Goal: Information Seeking & Learning: Learn about a topic

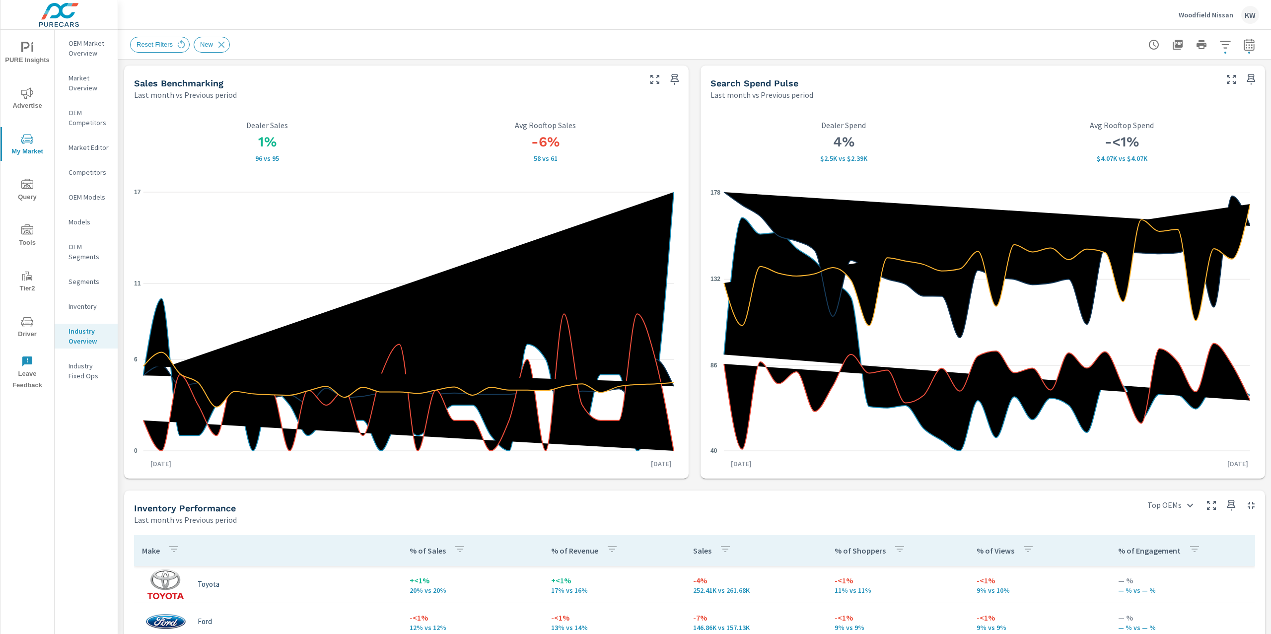
scroll to position [437, 0]
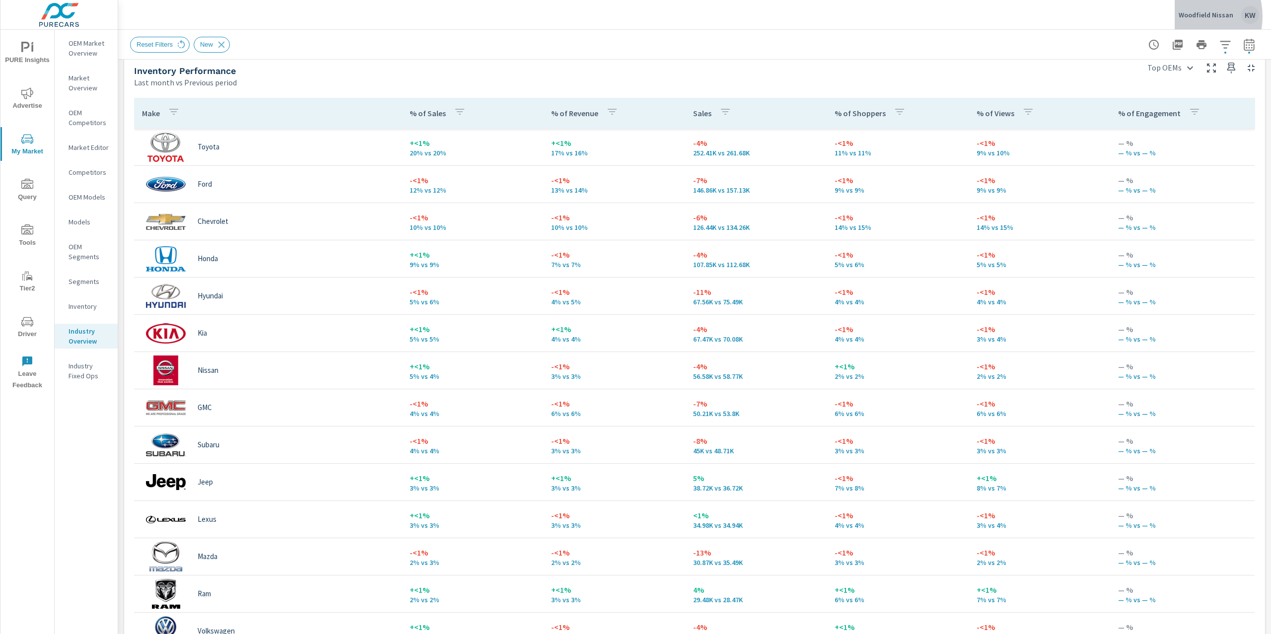
click at [1189, 17] on p "Woodfield Nissan" at bounding box center [1205, 14] width 55 height 9
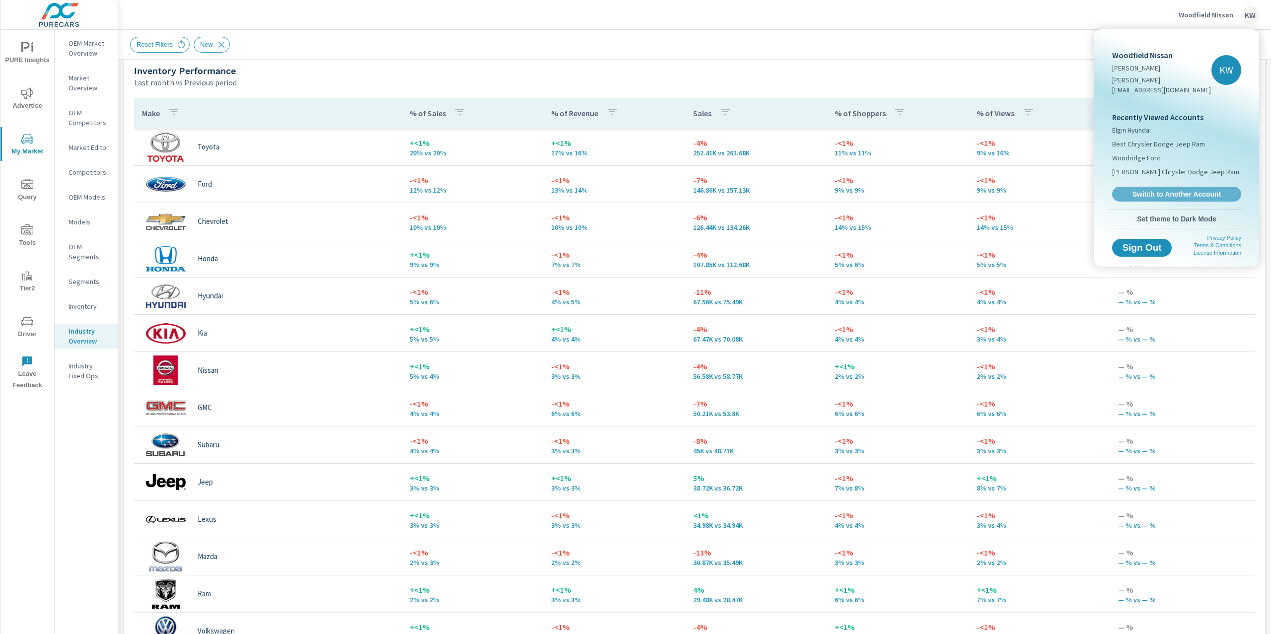
drag, startPoint x: 1160, startPoint y: 186, endPoint x: 1063, endPoint y: 163, distance: 99.3
click at [1160, 190] on span "Switch to Another Account" at bounding box center [1176, 194] width 118 height 9
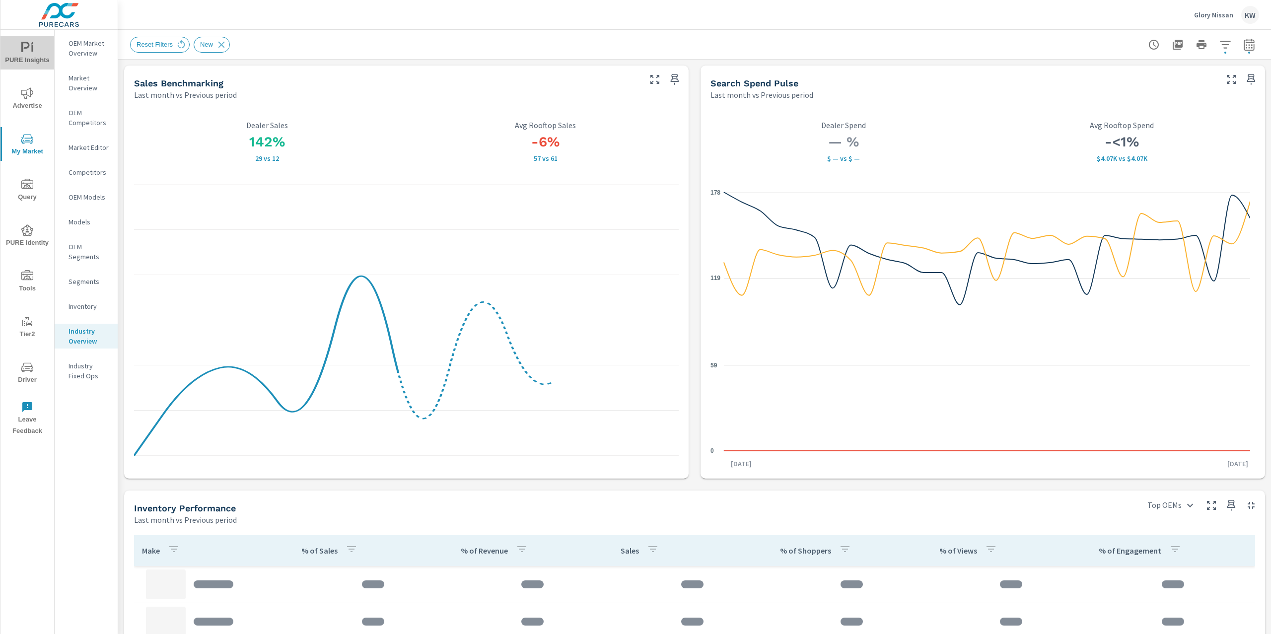
click at [37, 54] on span "PURE Insights" at bounding box center [27, 54] width 48 height 24
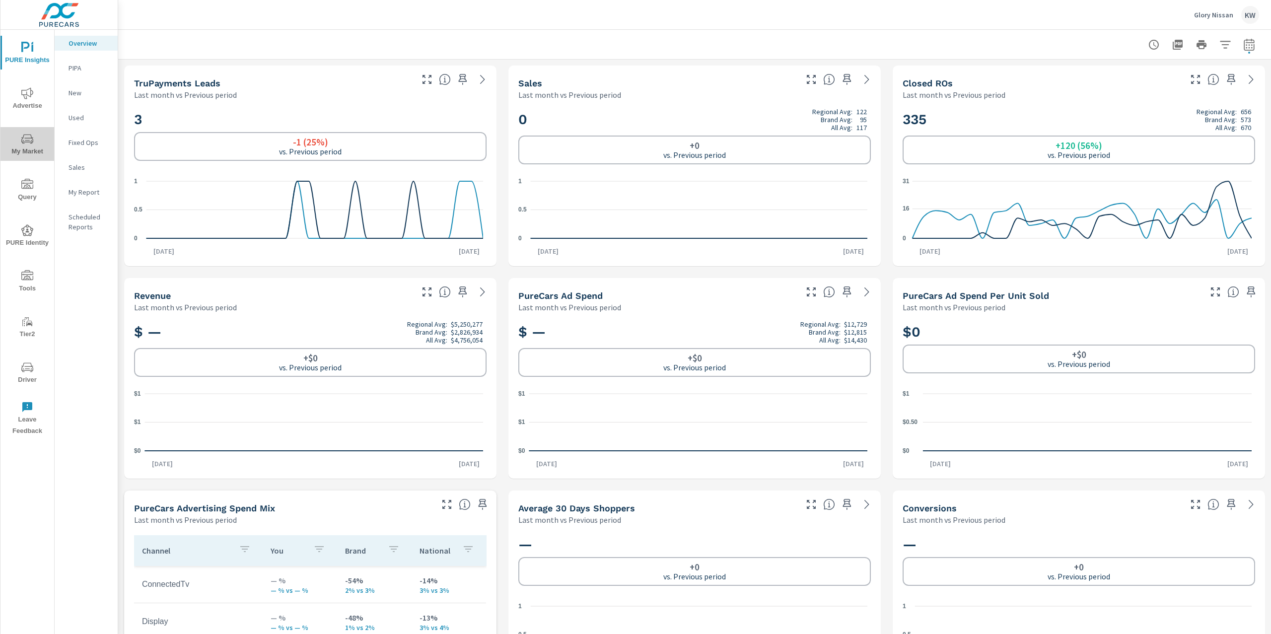
click at [25, 150] on span "My Market" at bounding box center [27, 145] width 48 height 24
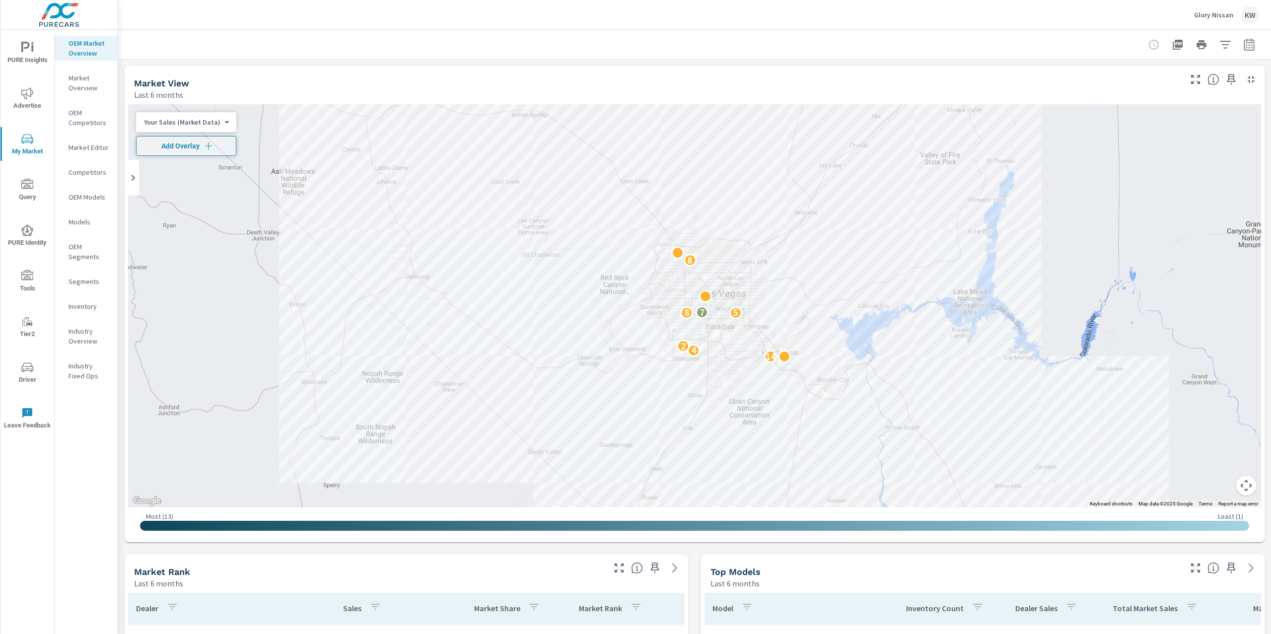
click at [203, 122] on body "PURE Insights Advertise My Market Query PURE Identity Tools Tier2 Driver Leave …" at bounding box center [635, 317] width 1271 height 634
click at [195, 154] on li "Total Market Sales" at bounding box center [184, 154] width 97 height 16
click at [1219, 44] on icon "button" at bounding box center [1225, 45] width 12 height 12
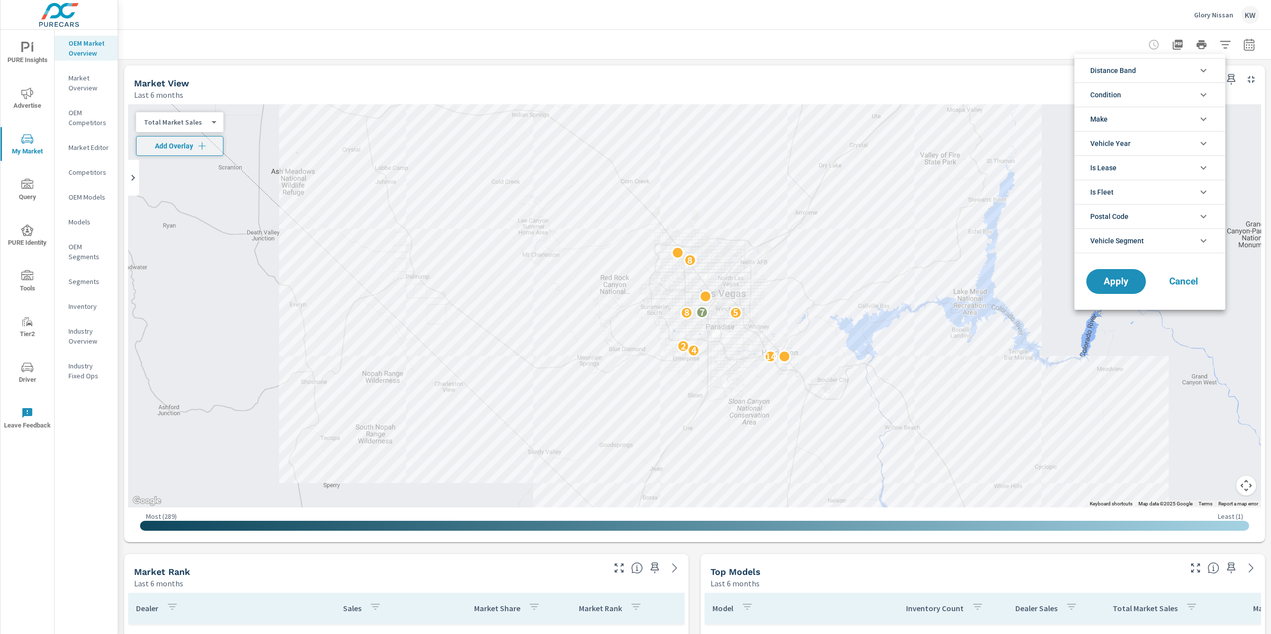
click at [1205, 97] on icon "filter options" at bounding box center [1203, 95] width 12 height 12
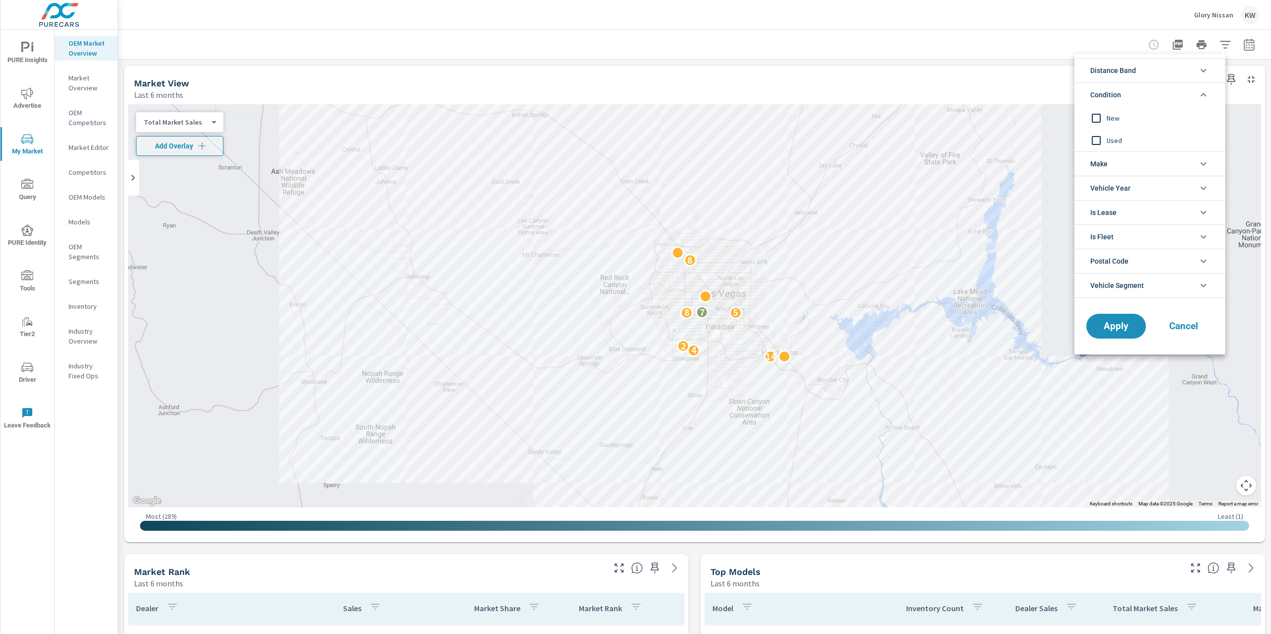
click at [1100, 117] on input "filter options" at bounding box center [1096, 118] width 21 height 21
click at [1120, 327] on span "Apply" at bounding box center [1115, 326] width 41 height 9
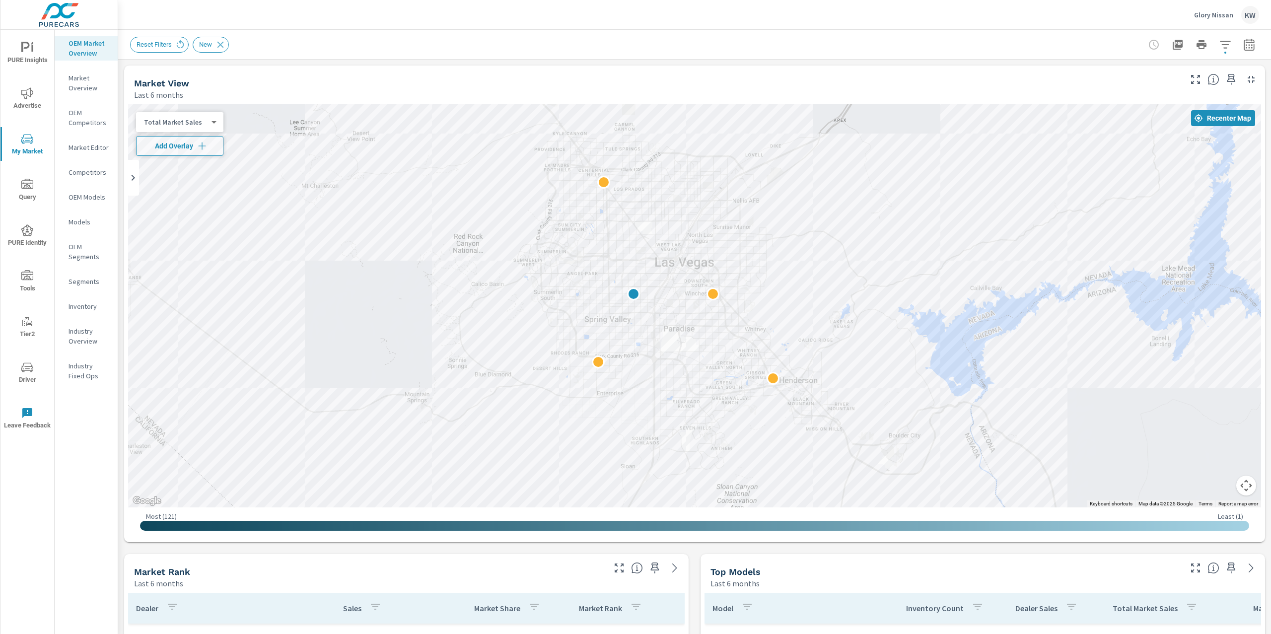
drag, startPoint x: 635, startPoint y: 204, endPoint x: 974, endPoint y: 157, distance: 342.7
click at [974, 157] on div at bounding box center [694, 305] width 1133 height 403
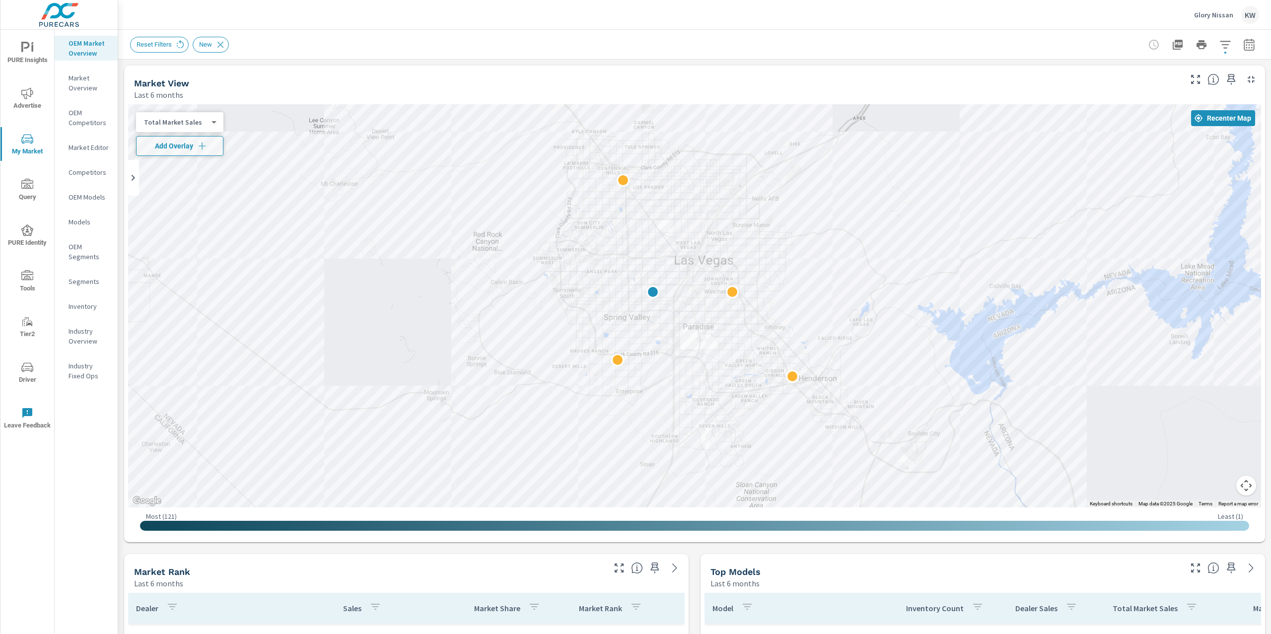
drag, startPoint x: 922, startPoint y: 187, endPoint x: 943, endPoint y: 185, distance: 20.4
click at [943, 185] on div at bounding box center [694, 305] width 1133 height 403
click at [1219, 45] on icon "button" at bounding box center [1225, 45] width 12 height 12
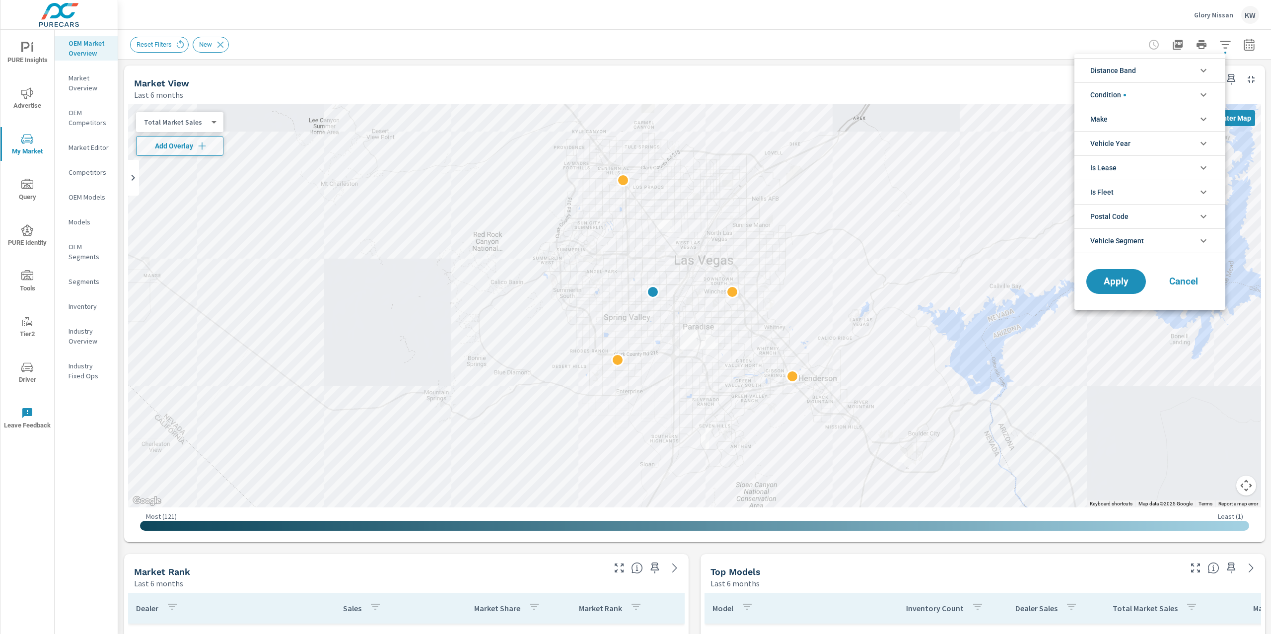
click at [1203, 92] on icon "filter options" at bounding box center [1203, 95] width 12 height 12
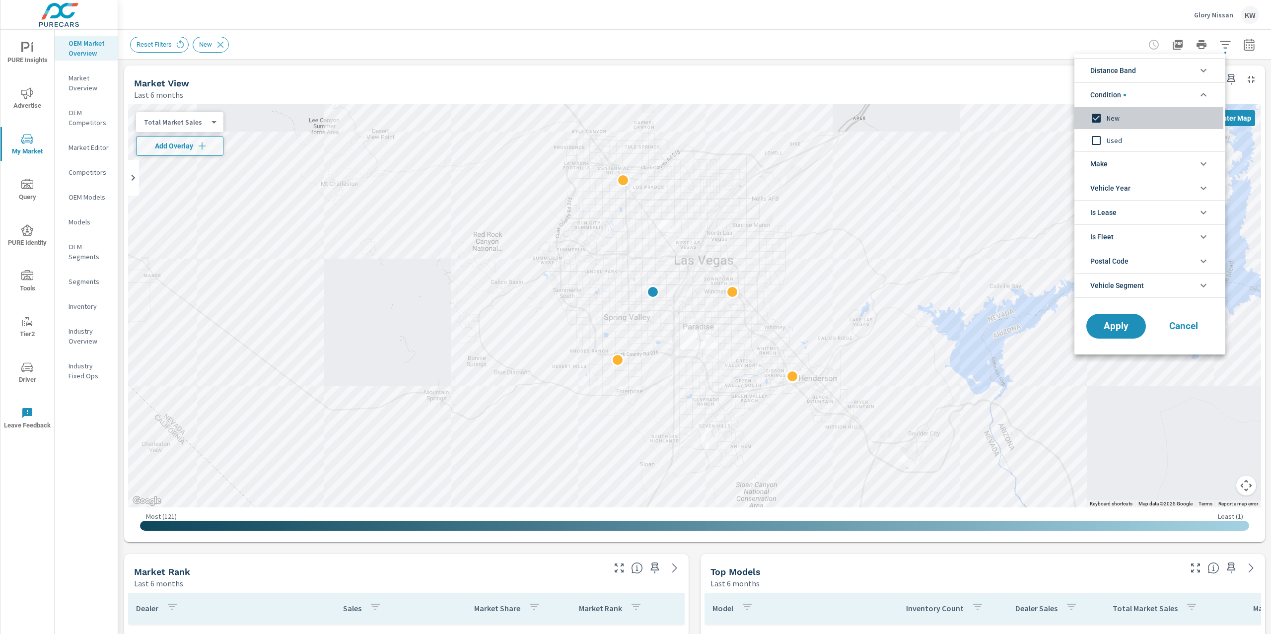
click at [1097, 120] on input "filter options" at bounding box center [1096, 118] width 21 height 21
click at [1125, 327] on span "Apply" at bounding box center [1115, 326] width 41 height 9
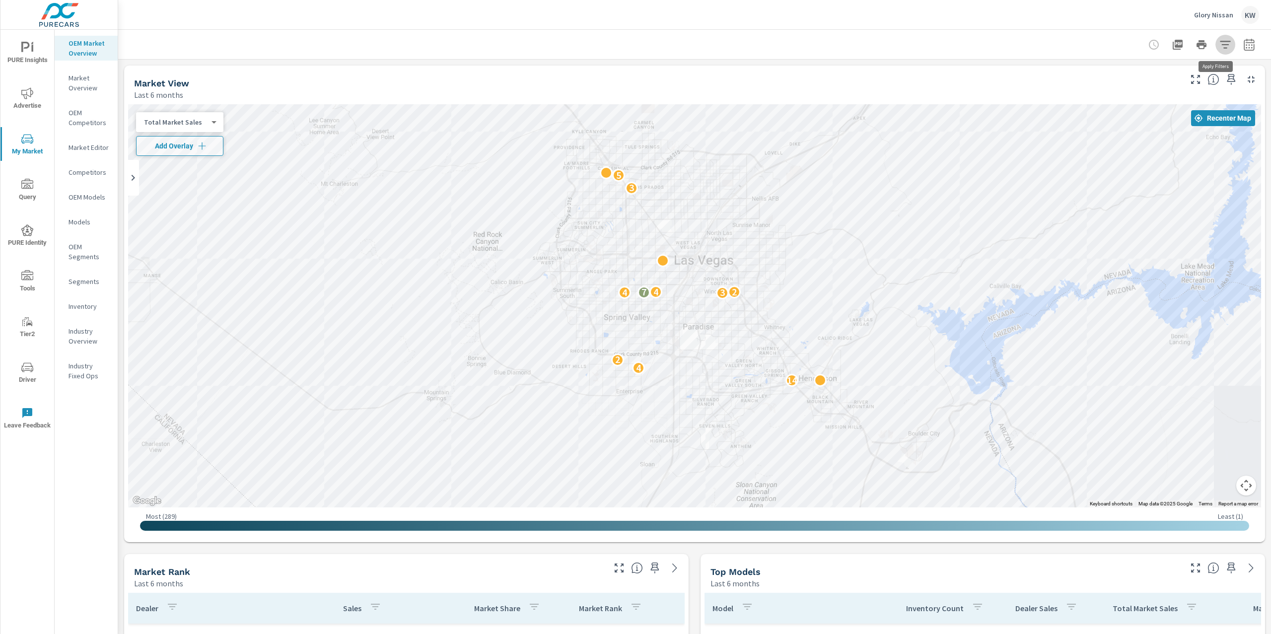
click at [1219, 45] on icon "button" at bounding box center [1225, 45] width 12 height 12
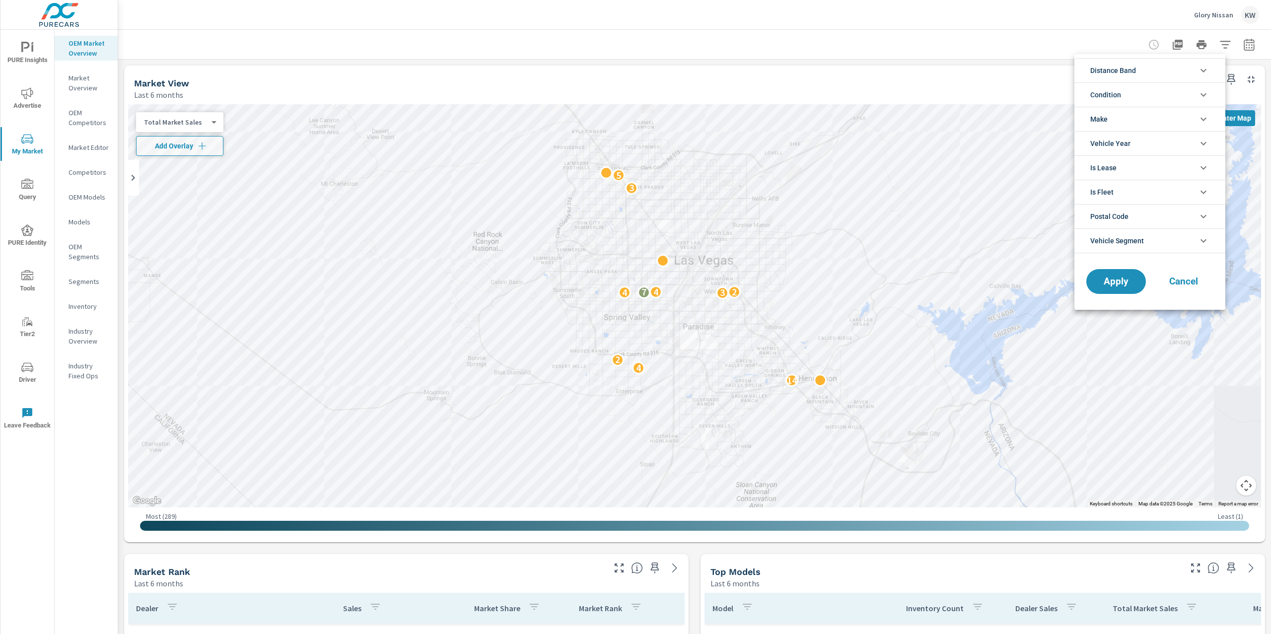
click at [1204, 94] on icon "filter options" at bounding box center [1203, 95] width 12 height 12
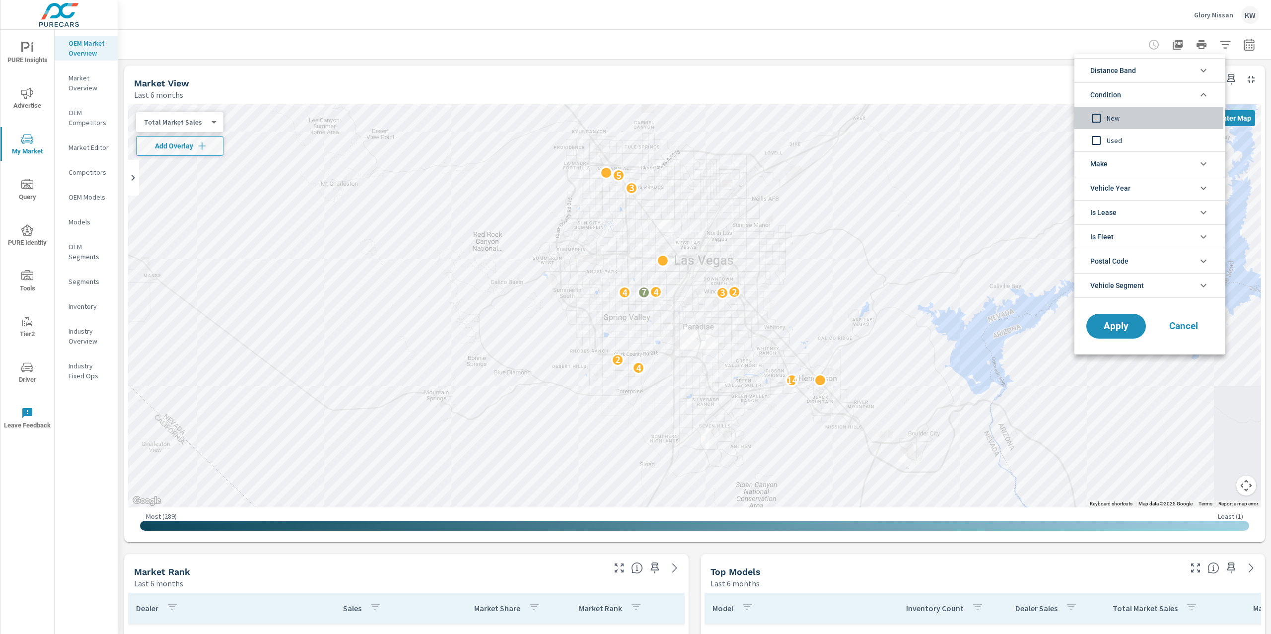
click at [1100, 121] on input "filter options" at bounding box center [1096, 118] width 21 height 21
click at [1122, 322] on span "Apply" at bounding box center [1115, 326] width 41 height 9
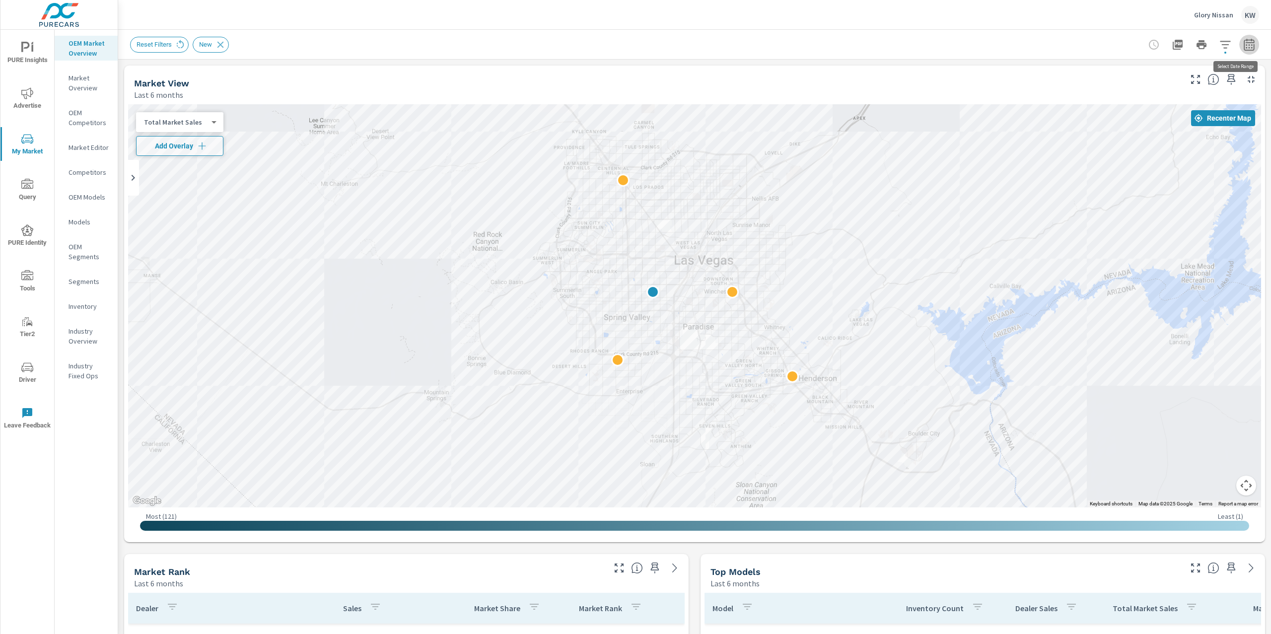
click at [1243, 48] on icon "button" at bounding box center [1249, 45] width 12 height 12
